Goal: Transaction & Acquisition: Purchase product/service

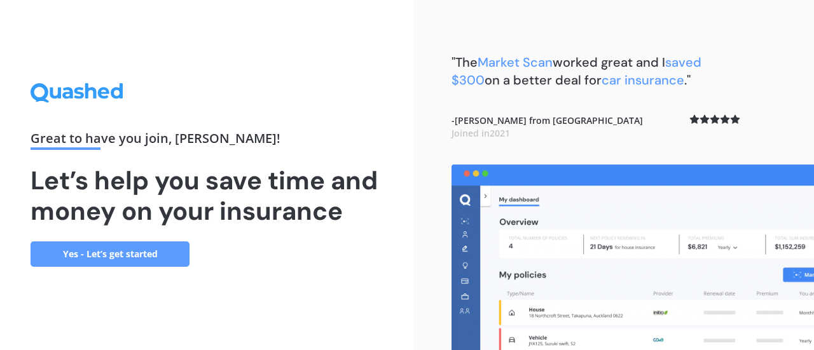
click at [99, 256] on link "Yes - Let’s get started" at bounding box center [110, 254] width 159 height 25
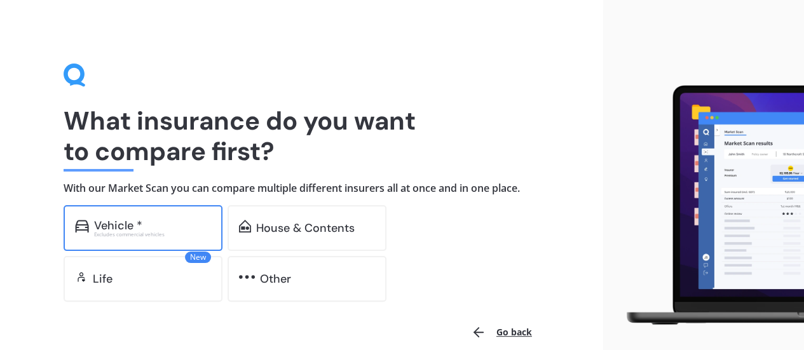
click at [114, 223] on div "Vehicle *" at bounding box center [118, 225] width 48 height 13
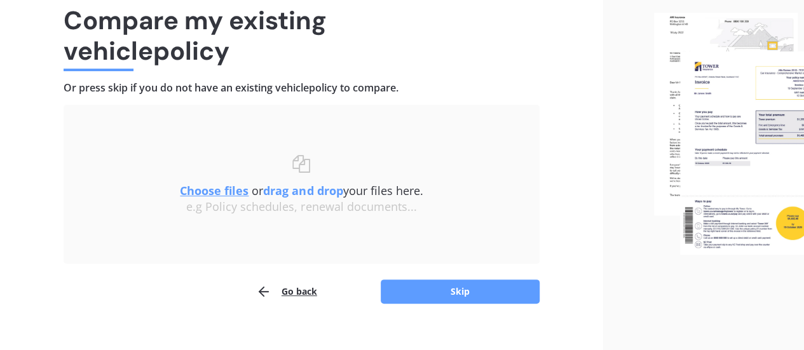
scroll to position [118, 0]
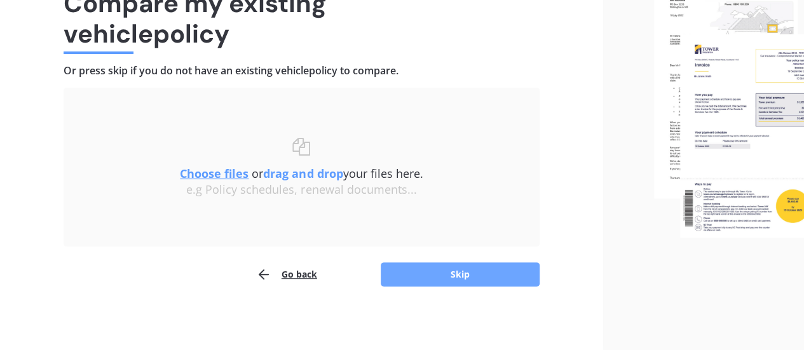
click at [461, 273] on button "Skip" at bounding box center [460, 275] width 159 height 24
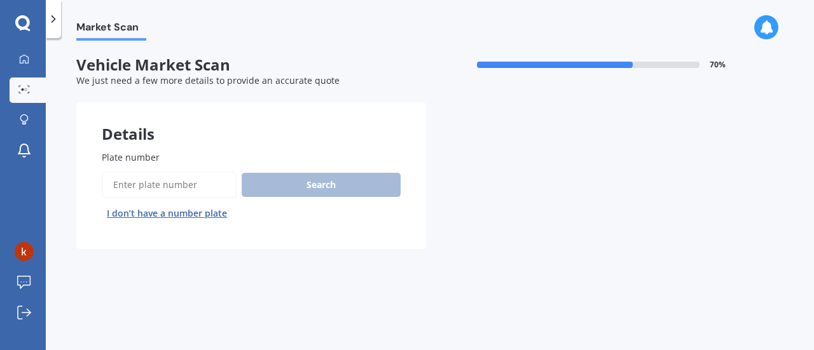
click at [147, 188] on input "Plate number" at bounding box center [169, 185] width 135 height 27
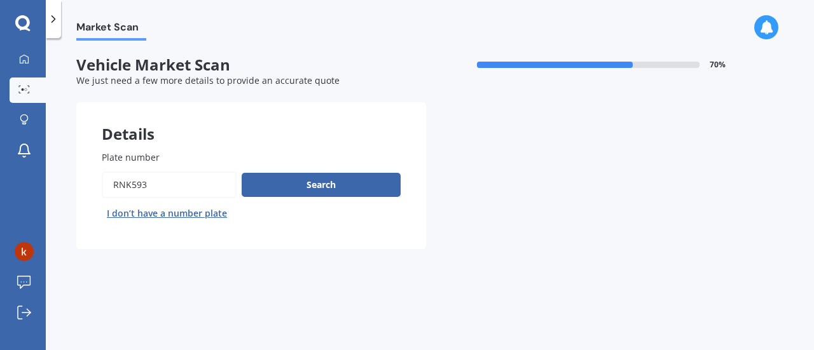
click at [132, 184] on input "Plate number" at bounding box center [169, 185] width 135 height 27
type input "rck593"
click at [304, 169] on div "Plate number Search I don’t have a number plate" at bounding box center [251, 187] width 299 height 73
click at [304, 184] on button "Search" at bounding box center [321, 185] width 159 height 24
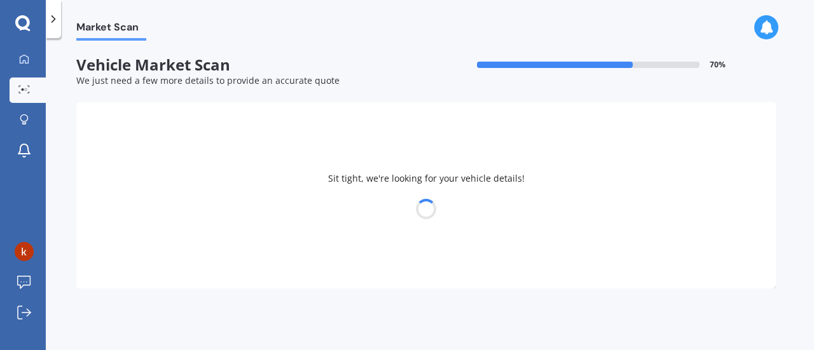
select select "AUDI"
select select "RS6"
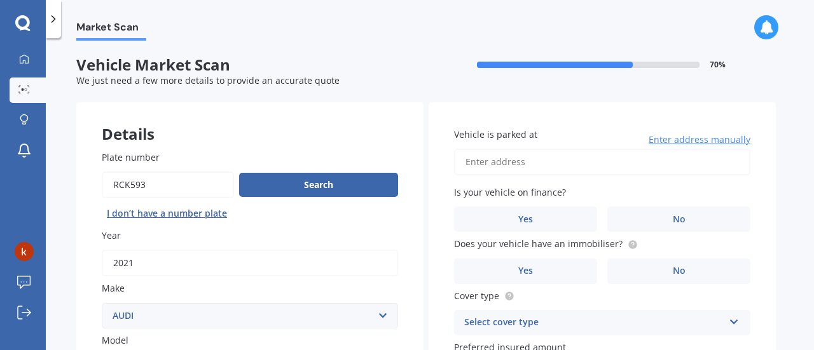
click at [496, 160] on input "Vehicle is parked at" at bounding box center [602, 162] width 296 height 27
type input "[STREET_ADDRESS]"
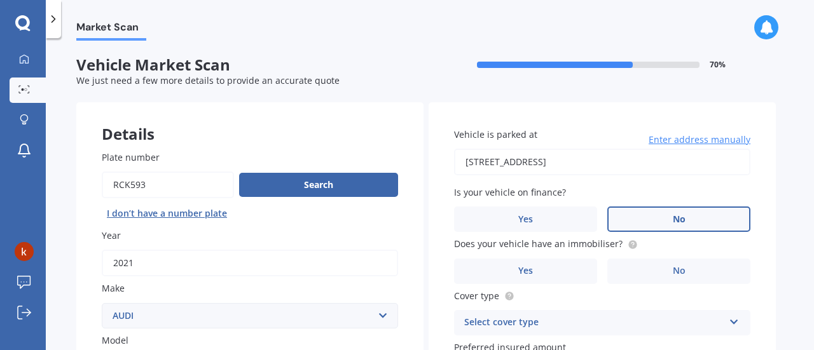
click at [639, 221] on label "No" at bounding box center [678, 219] width 143 height 25
click at [0, 0] on input "No" at bounding box center [0, 0] width 0 height 0
click at [540, 271] on label "Yes" at bounding box center [525, 271] width 143 height 25
click at [0, 0] on input "Yes" at bounding box center [0, 0] width 0 height 0
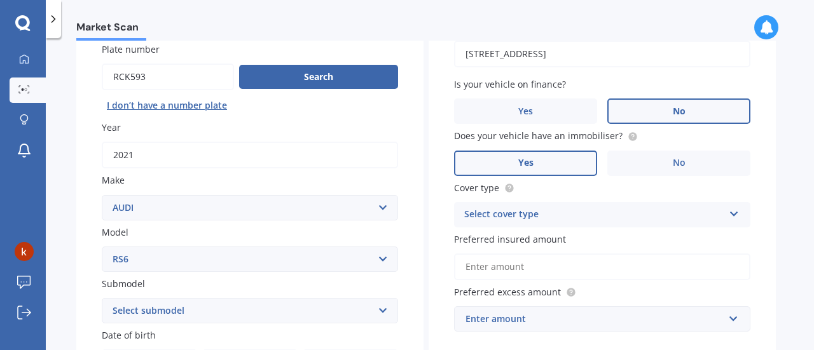
scroll to position [127, 0]
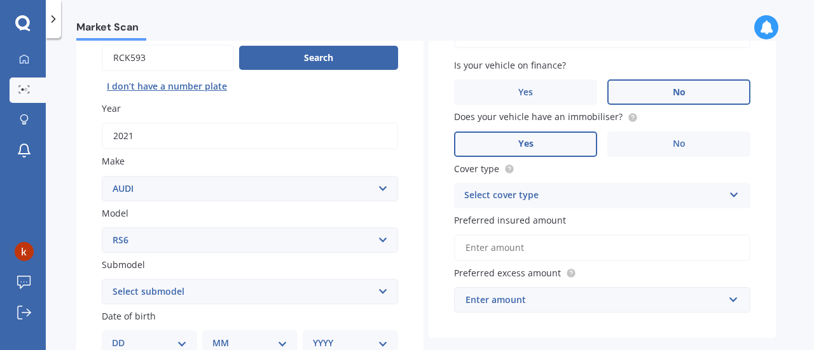
click at [526, 198] on div "Select cover type" at bounding box center [593, 195] width 259 height 15
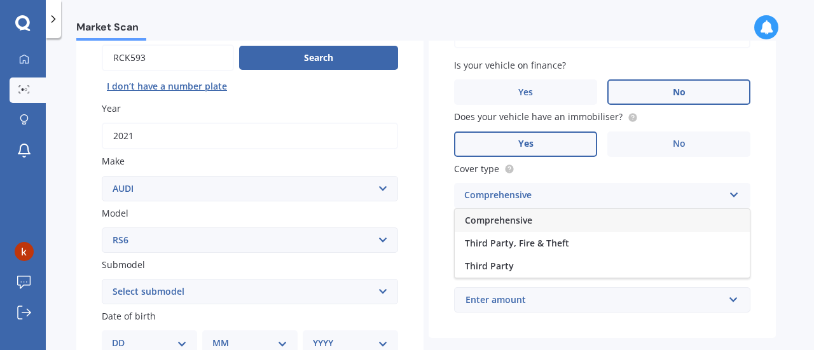
click at [506, 221] on span "Comprehensive" at bounding box center [498, 220] width 67 height 12
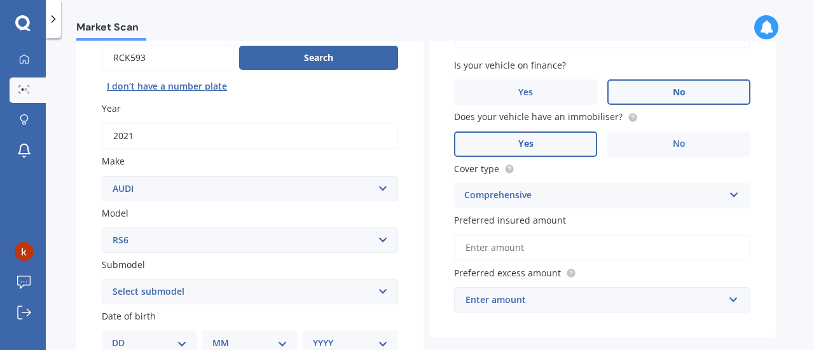
click at [538, 247] on input "Preferred insured amount" at bounding box center [602, 248] width 296 height 27
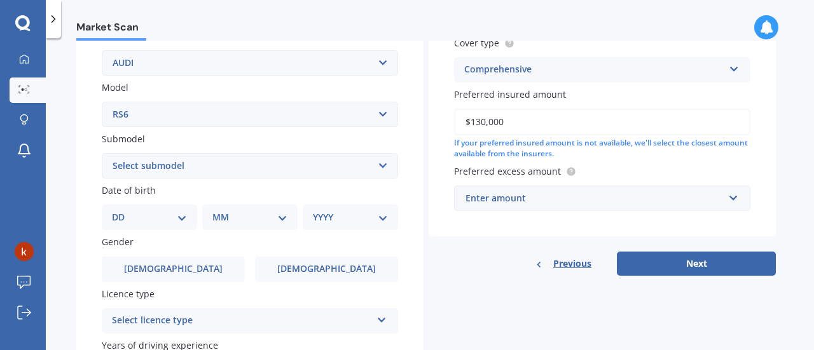
scroll to position [254, 0]
type input "$130,000"
click at [488, 200] on div "Enter amount" at bounding box center [594, 197] width 258 height 14
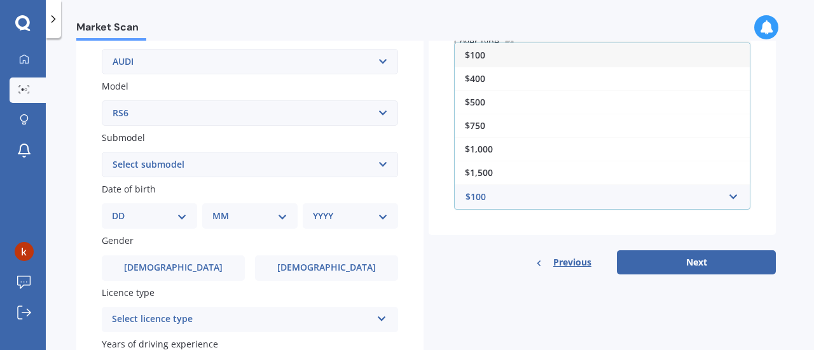
click at [484, 147] on span "$1,000" at bounding box center [479, 149] width 28 height 12
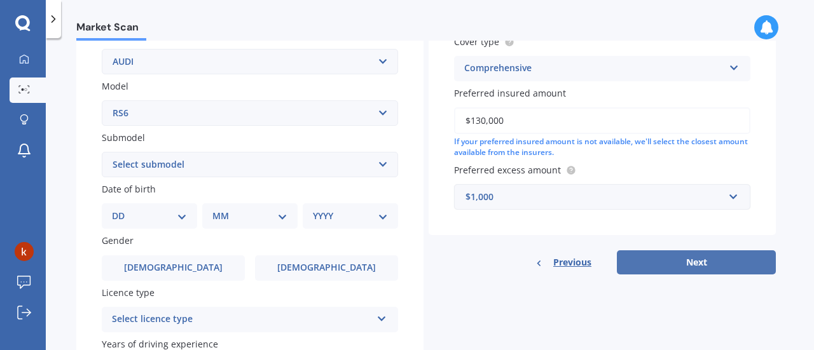
click at [681, 259] on button "Next" at bounding box center [696, 262] width 159 height 24
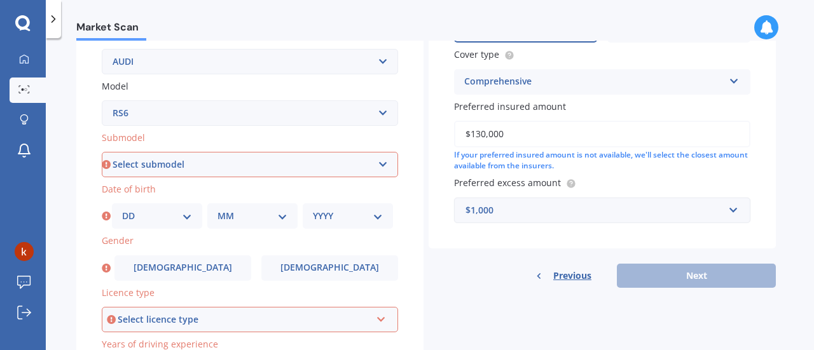
click at [204, 163] on select "Select submodel (All)" at bounding box center [250, 164] width 296 height 25
click at [211, 135] on label "Submodel" at bounding box center [247, 137] width 291 height 13
click at [211, 152] on select "Select submodel (All)" at bounding box center [250, 164] width 296 height 25
click at [175, 158] on select "Select submodel (All)" at bounding box center [250, 164] width 296 height 25
select select "(ALL)"
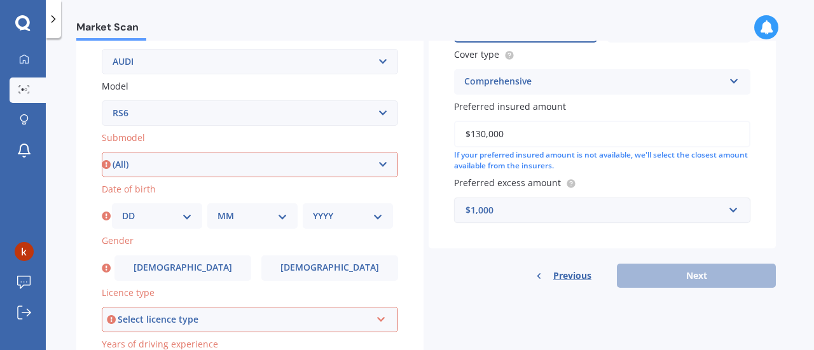
click at [102, 153] on select "Select submodel (All)" at bounding box center [250, 164] width 296 height 25
click at [179, 215] on select "DD 01 02 03 04 05 06 07 08 09 10 11 12 13 14 15 16 17 18 19 20 21 22 23 24 25 2…" at bounding box center [157, 216] width 70 height 14
select select "04"
click at [122, 210] on select "DD 01 02 03 04 05 06 07 08 09 10 11 12 13 14 15 16 17 18 19 20 21 22 23 24 25 2…" at bounding box center [157, 216] width 70 height 14
click at [236, 215] on select "MM 01 02 03 04 05 06 07 08 09 10 11 12" at bounding box center [252, 216] width 70 height 14
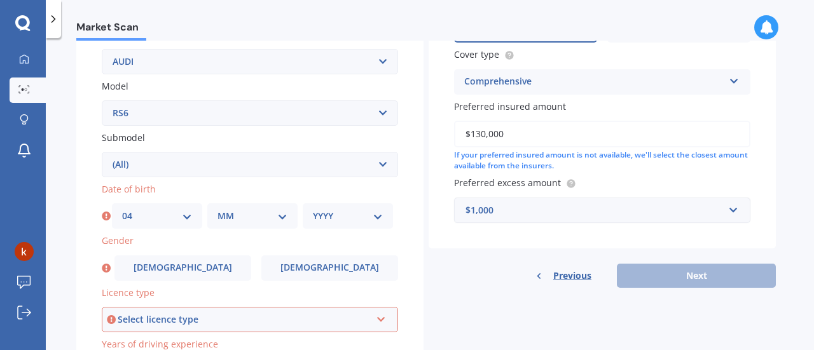
select select "01"
click at [217, 210] on select "MM 01 02 03 04 05 06 07 08 09 10 11 12" at bounding box center [252, 216] width 70 height 14
click at [322, 213] on select "YYYY 2025 2024 2023 2022 2021 2020 2019 2018 2017 2016 2015 2014 2013 2012 2011…" at bounding box center [348, 216] width 70 height 14
select select "1974"
click at [313, 210] on select "YYYY 2025 2024 2023 2022 2021 2020 2019 2018 2017 2016 2015 2014 2013 2012 2011…" at bounding box center [348, 216] width 70 height 14
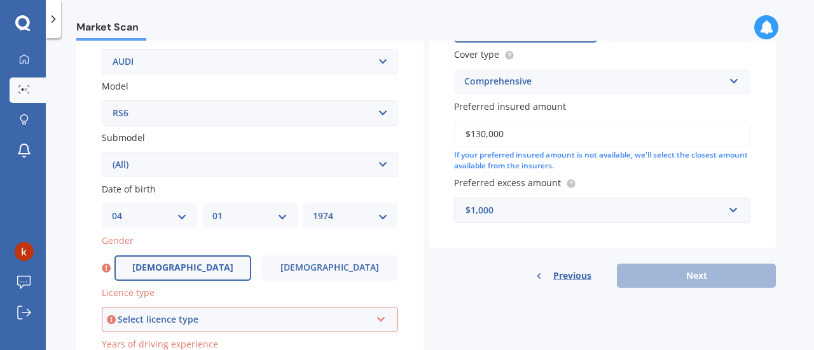
click at [165, 271] on label "[DEMOGRAPHIC_DATA]" at bounding box center [182, 268] width 137 height 25
click at [0, 0] on input "[DEMOGRAPHIC_DATA]" at bounding box center [0, 0] width 0 height 0
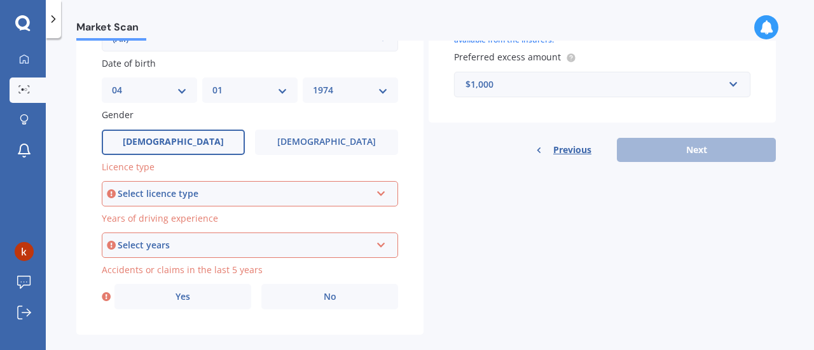
scroll to position [381, 0]
click at [187, 192] on div "Select licence type" at bounding box center [244, 193] width 253 height 14
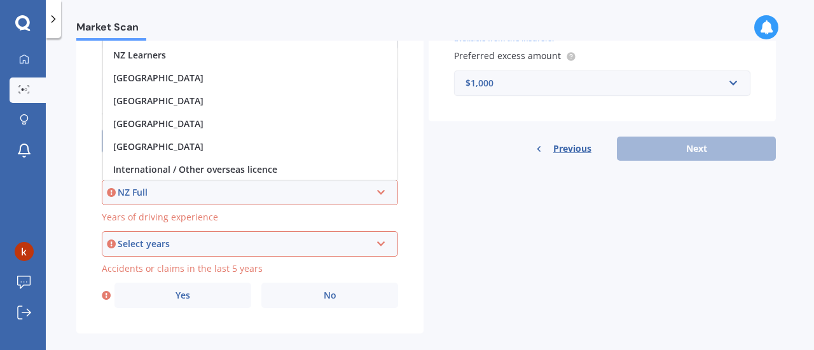
click at [147, 195] on div "NZ Full" at bounding box center [244, 193] width 253 height 14
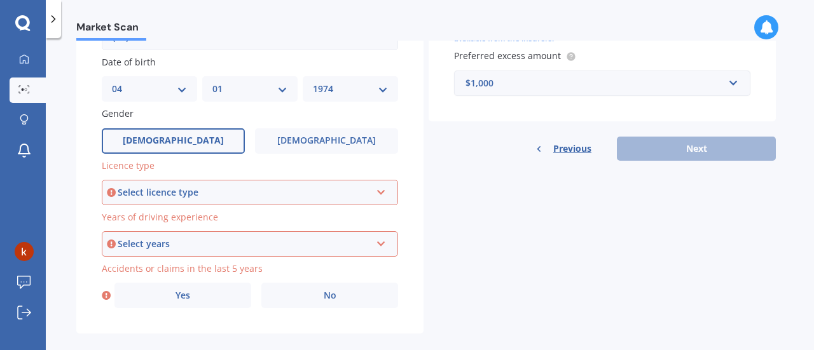
click at [146, 194] on div "Select licence type" at bounding box center [244, 193] width 253 height 14
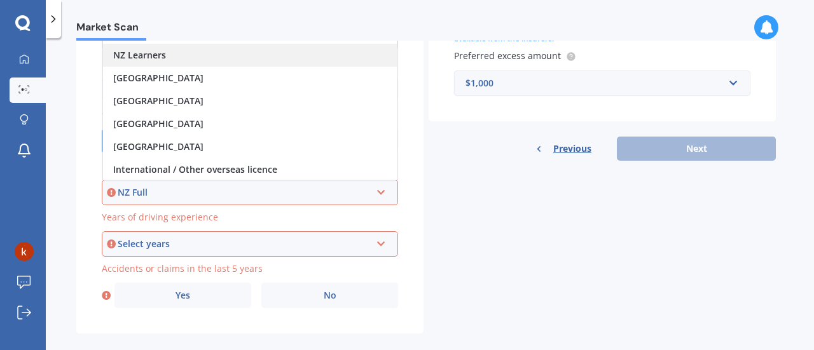
scroll to position [318, 0]
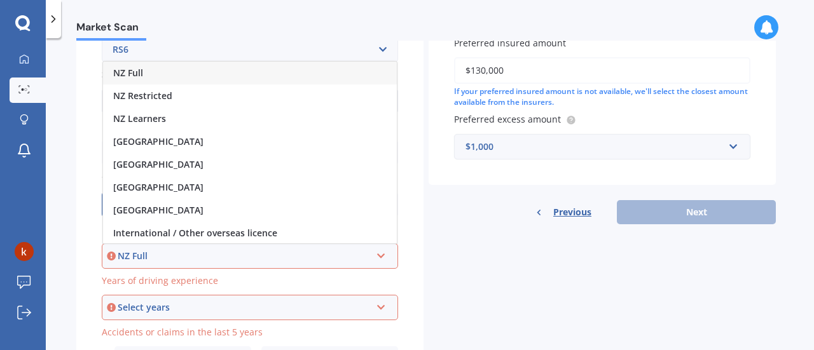
click at [153, 75] on div "NZ Full" at bounding box center [250, 73] width 294 height 23
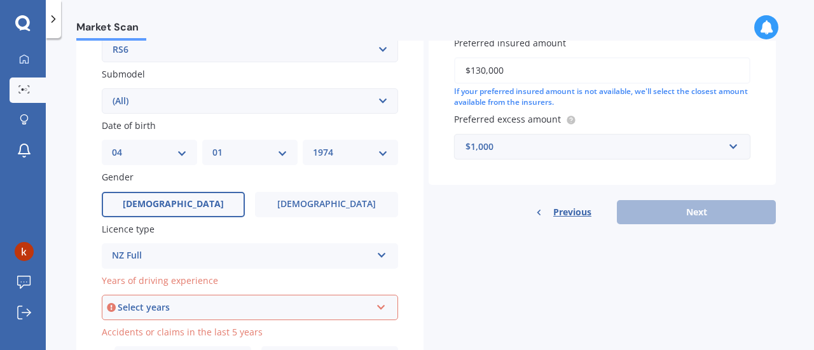
click at [165, 309] on div "Select years" at bounding box center [244, 308] width 253 height 14
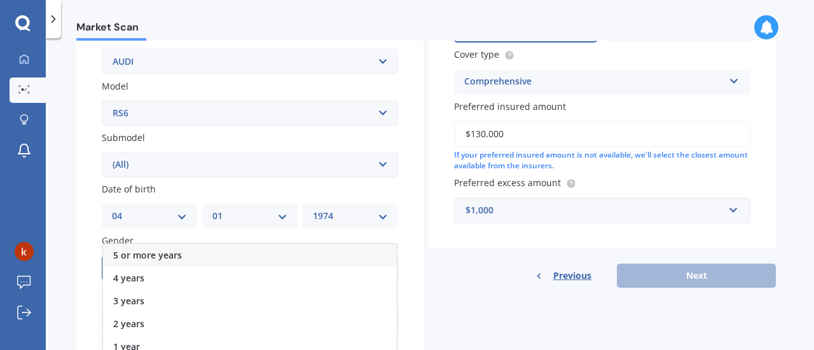
click at [189, 260] on div "5 or more years" at bounding box center [250, 255] width 294 height 23
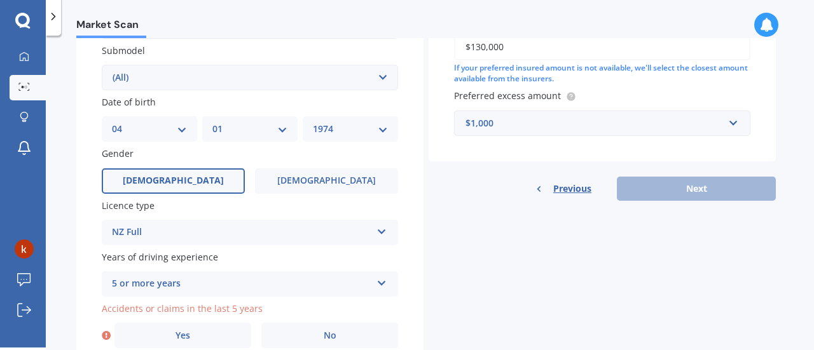
scroll to position [400, 0]
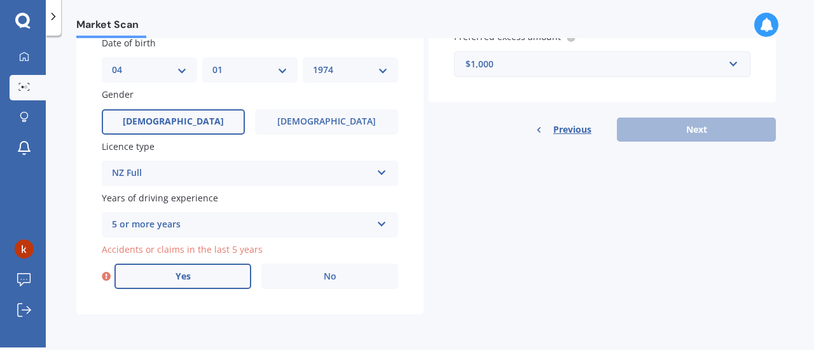
click at [170, 274] on label "Yes" at bounding box center [182, 276] width 137 height 25
click at [0, 0] on input "Yes" at bounding box center [0, 0] width 0 height 0
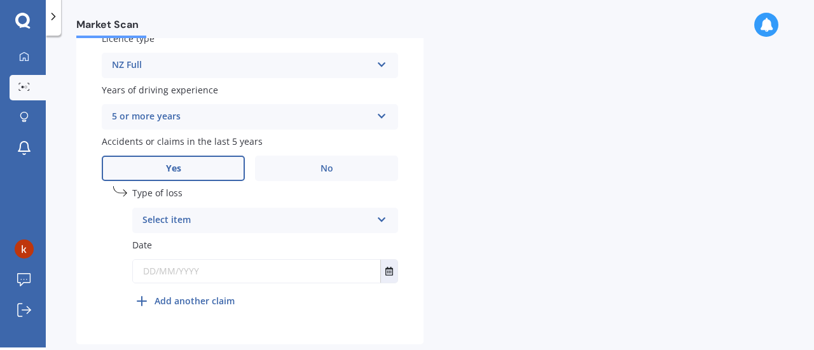
scroll to position [538, 0]
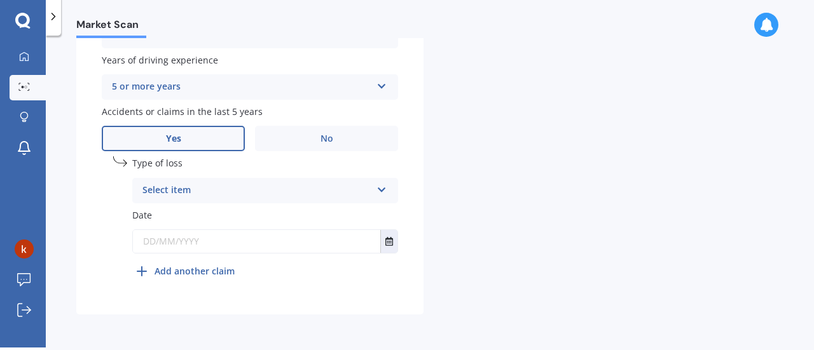
click at [182, 195] on div "Select item" at bounding box center [256, 190] width 229 height 15
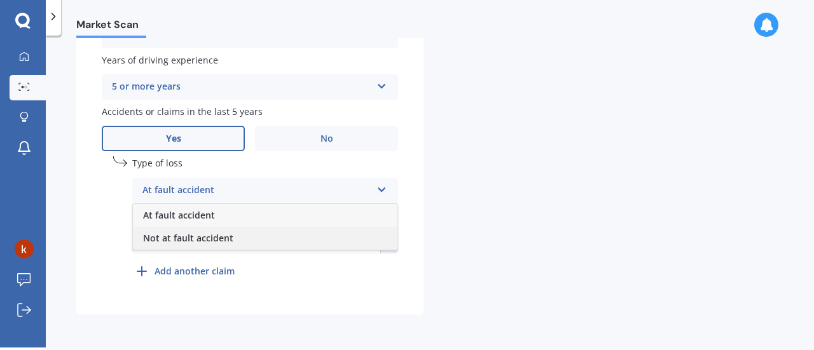
click at [183, 238] on span "Not at fault accident" at bounding box center [188, 238] width 90 height 12
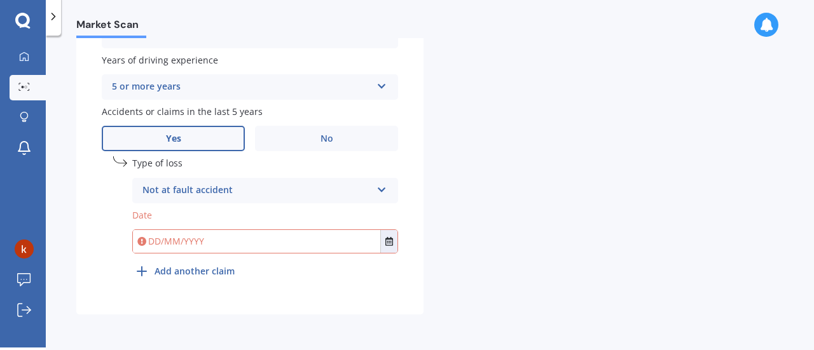
click at [181, 245] on input "text" at bounding box center [256, 241] width 247 height 23
click at [388, 241] on icon "Select date" at bounding box center [389, 241] width 8 height 9
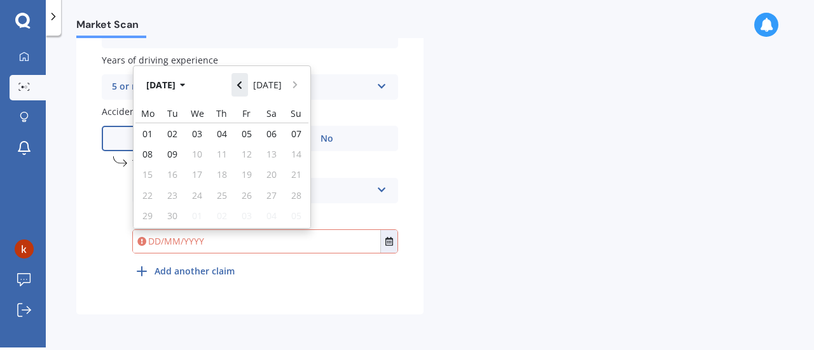
click at [248, 84] on button "Navigate back" at bounding box center [239, 84] width 17 height 23
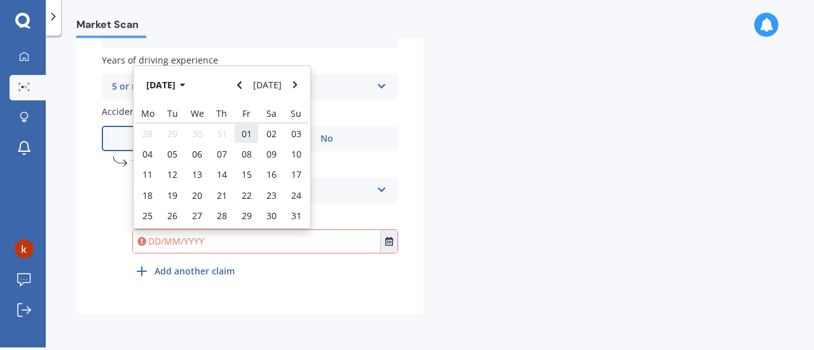
click at [240, 131] on div "01" at bounding box center [246, 133] width 25 height 20
type input "[DATE]"
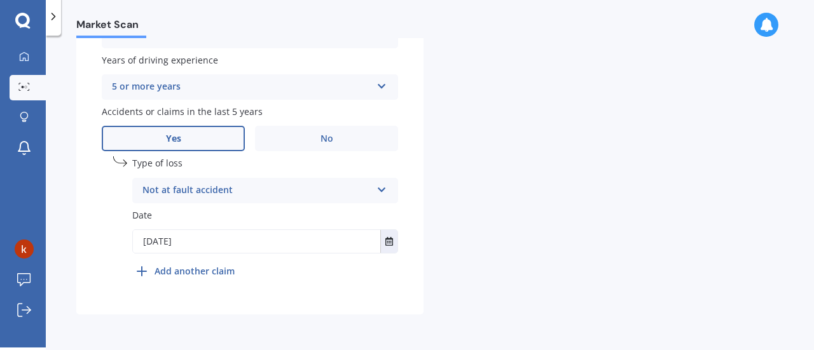
click at [220, 185] on div "Not at fault accident" at bounding box center [256, 190] width 229 height 15
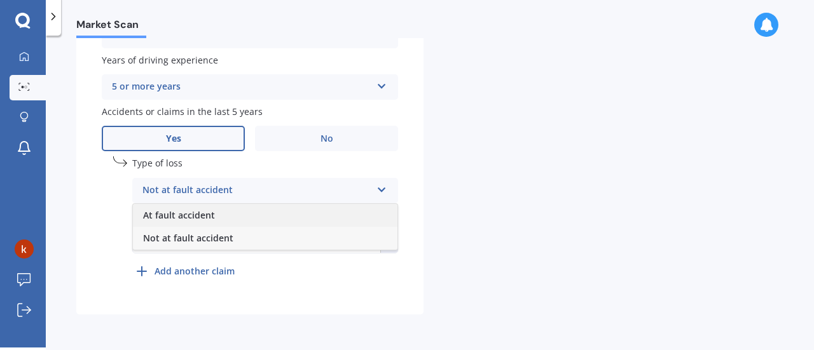
click at [204, 211] on span "At fault accident" at bounding box center [179, 215] width 72 height 12
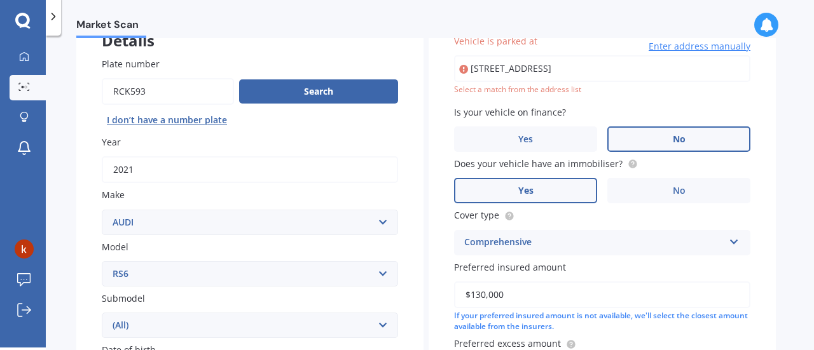
scroll to position [0, 0]
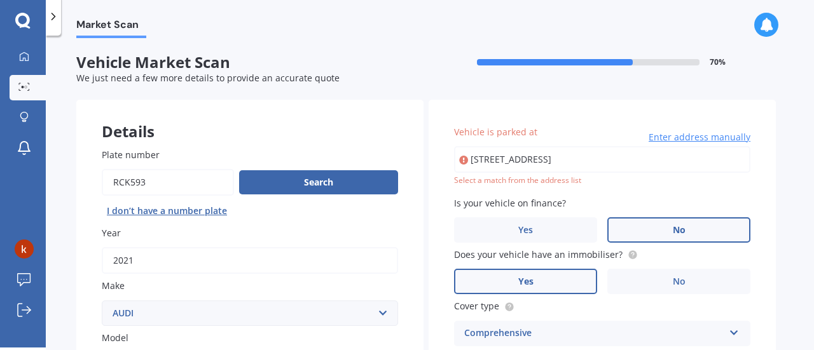
click at [666, 161] on input "[STREET_ADDRESS]" at bounding box center [602, 159] width 296 height 27
click at [575, 158] on input "[STREET_ADDRESS]" at bounding box center [602, 159] width 296 height 27
click at [573, 159] on input "[STREET_ADDRESS]" at bounding box center [602, 159] width 296 height 27
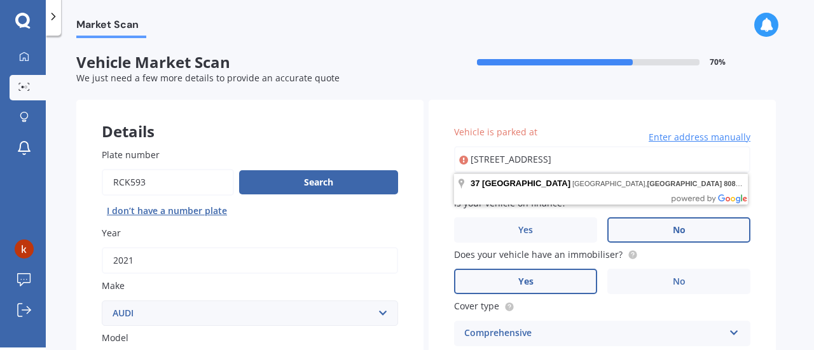
click at [671, 159] on input "[STREET_ADDRESS]" at bounding box center [602, 159] width 296 height 27
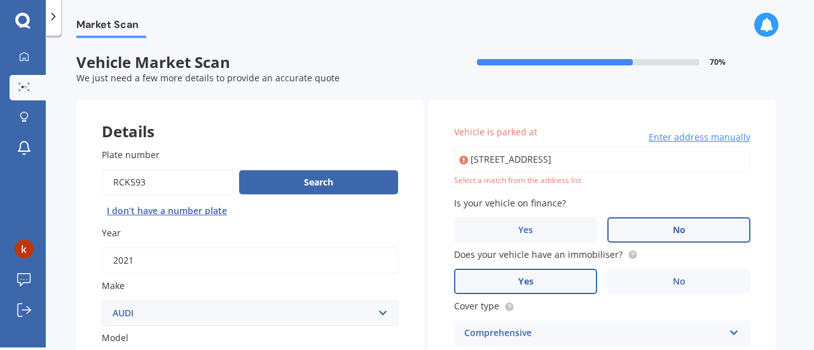
type input "[STREET_ADDRESS]"
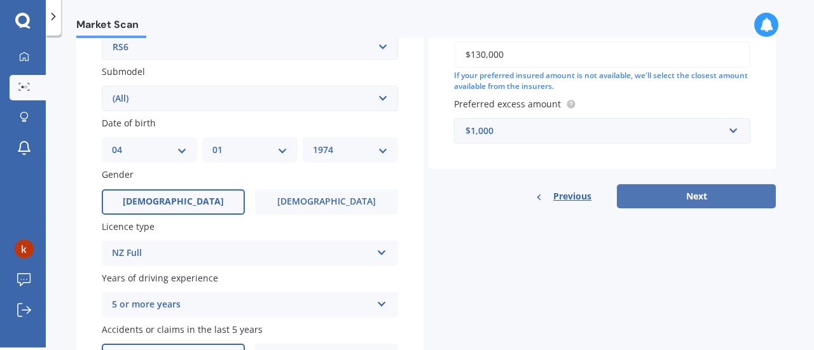
click at [679, 191] on button "Next" at bounding box center [696, 196] width 159 height 24
select select "04"
select select "01"
select select "1974"
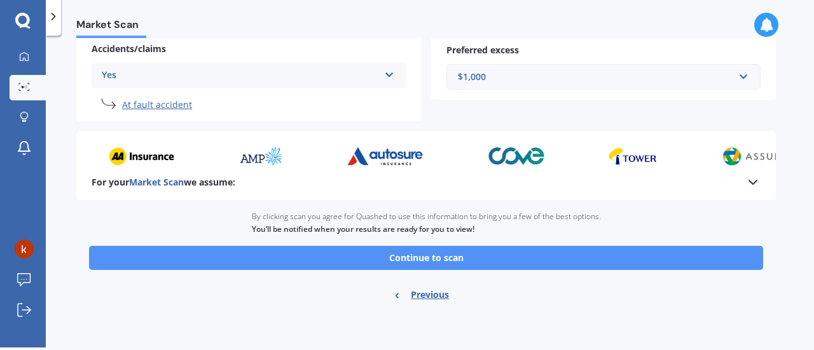
scroll to position [328, 0]
click at [440, 256] on button "Continue to scan" at bounding box center [426, 258] width 674 height 24
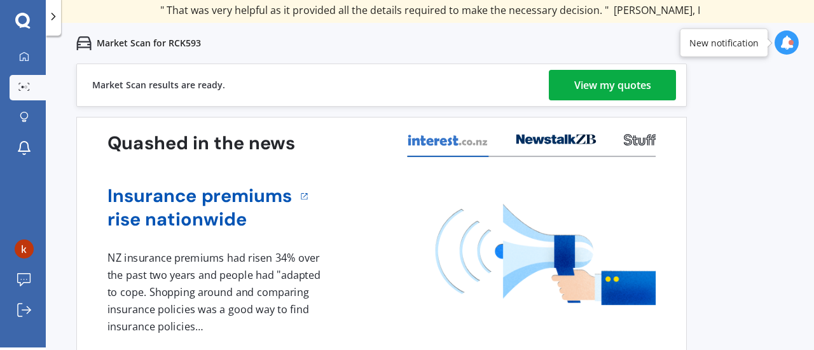
click at [601, 83] on div "View my quotes" at bounding box center [612, 85] width 77 height 31
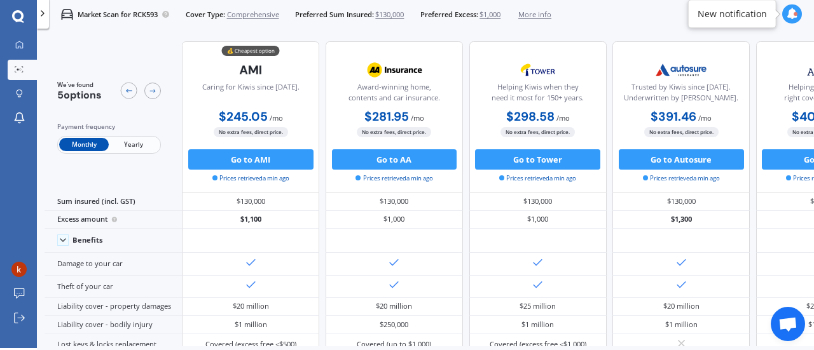
click at [129, 136] on div "Monthly Yearly" at bounding box center [109, 145] width 104 height 18
click at [135, 143] on span "Yearly" at bounding box center [134, 144] width 50 height 13
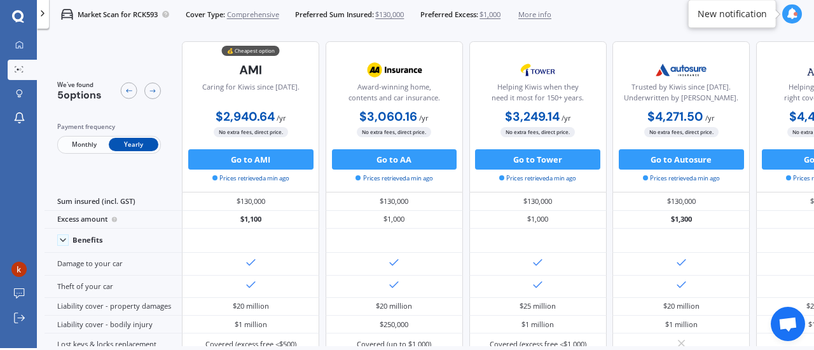
click at [500, 10] on span "$1,000" at bounding box center [489, 15] width 21 height 10
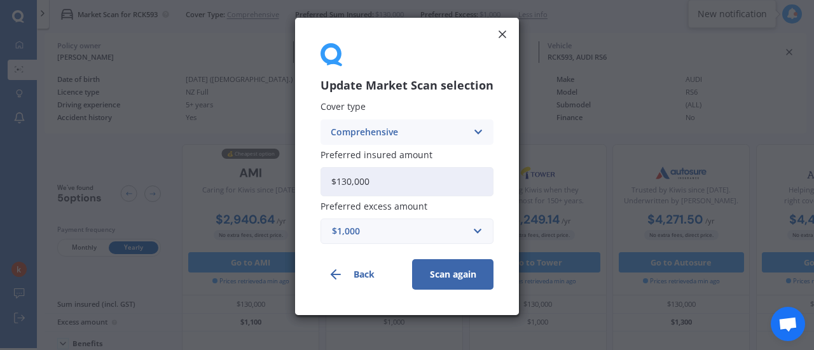
click at [366, 229] on div "$1,000" at bounding box center [399, 231] width 135 height 14
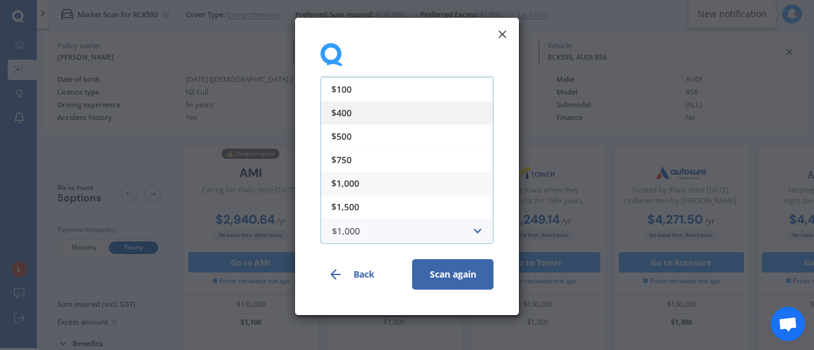
click at [373, 116] on div "$400" at bounding box center [407, 113] width 172 height 24
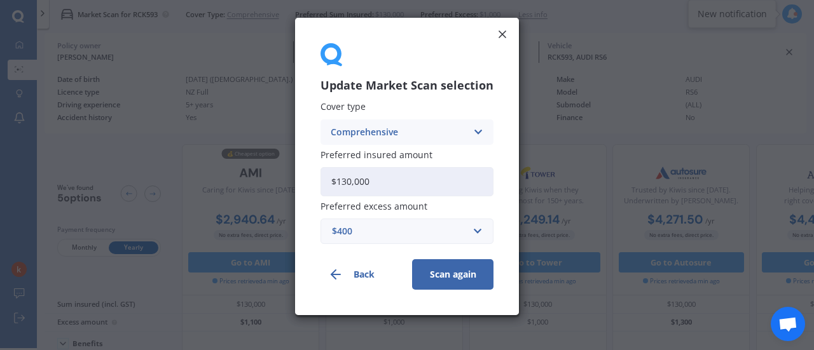
click at [443, 270] on button "Scan again" at bounding box center [452, 274] width 81 height 31
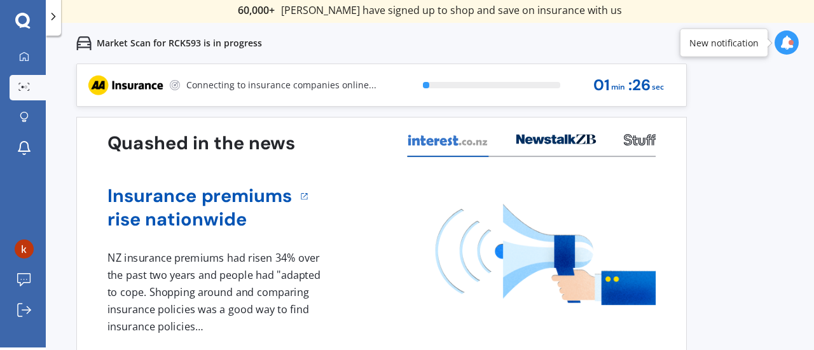
scroll to position [3, 0]
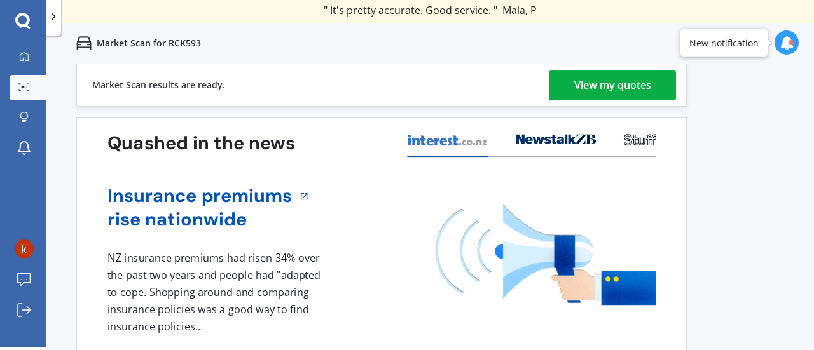
click at [626, 86] on div "View my quotes" at bounding box center [612, 85] width 77 height 31
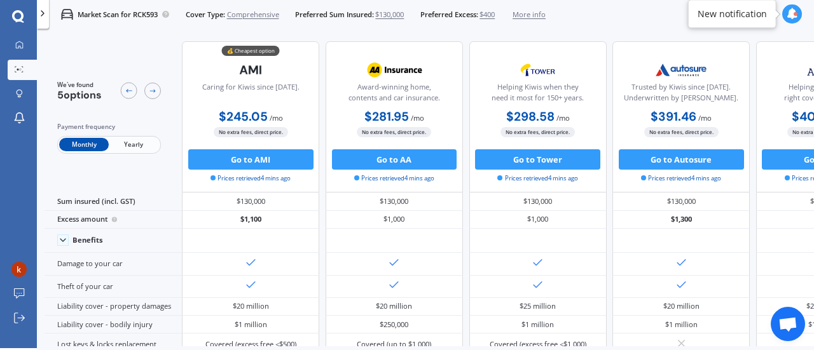
scroll to position [3, 0]
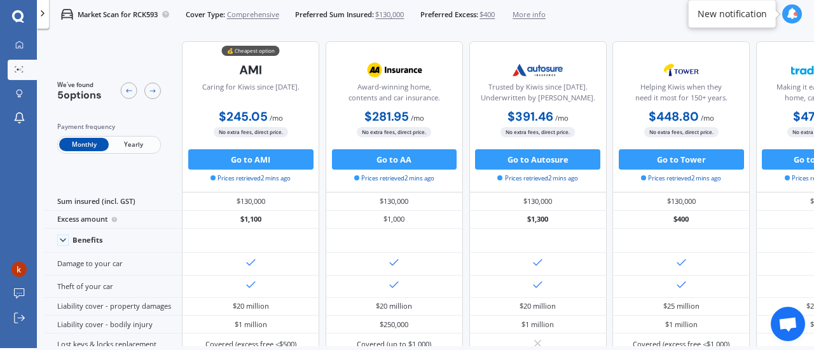
click at [126, 139] on span "Yearly" at bounding box center [134, 144] width 50 height 13
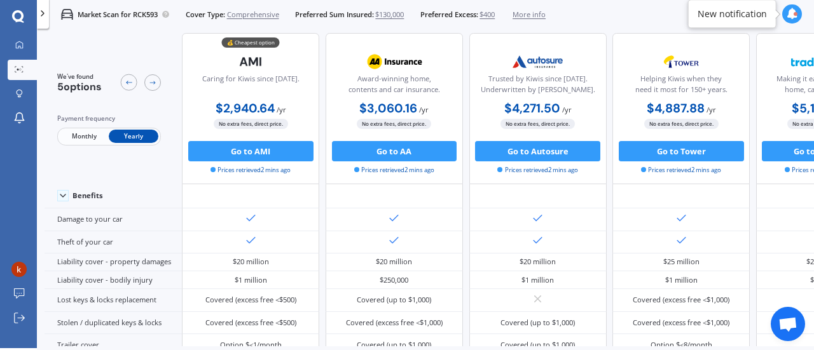
scroll to position [0, 0]
